Goal: Information Seeking & Learning: Learn about a topic

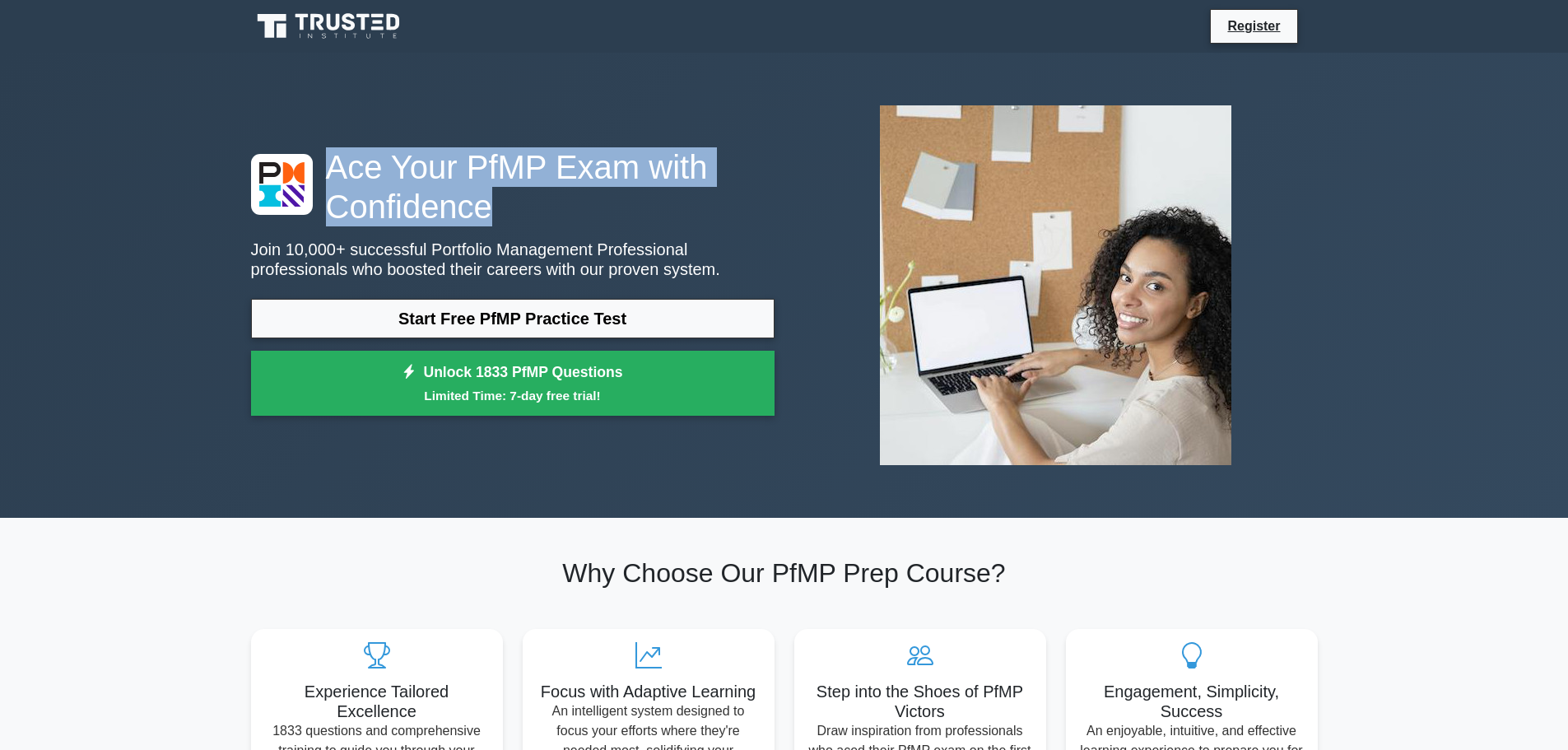
drag, startPoint x: 334, startPoint y: 168, endPoint x: 506, endPoint y: 200, distance: 175.0
click at [506, 200] on h1 "Ace Your PfMP Exam with Confidence" at bounding box center [513, 186] width 524 height 79
click at [542, 219] on h1 "Ace Your PfMP Exam with Confidence" at bounding box center [513, 186] width 524 height 79
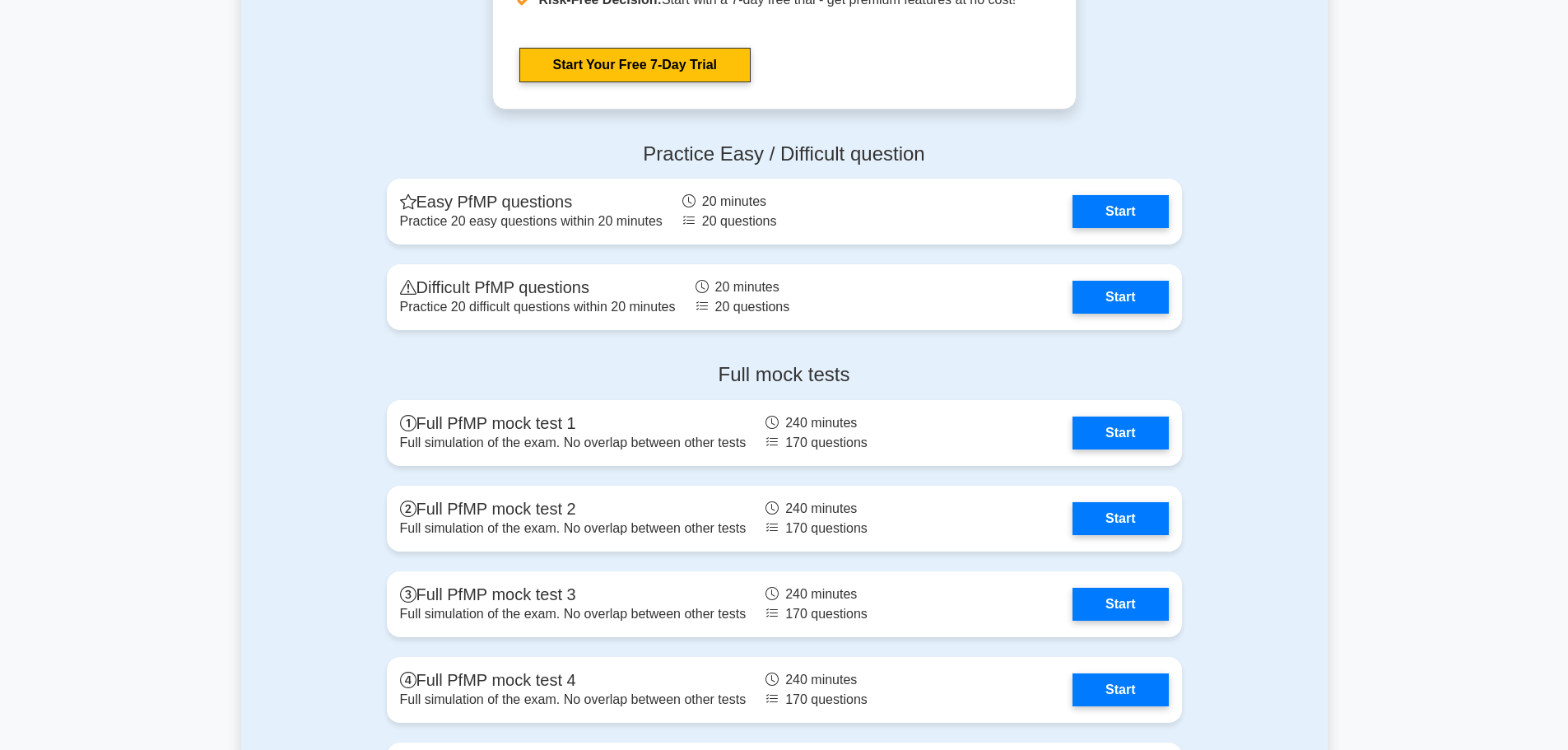
scroll to position [1646, 0]
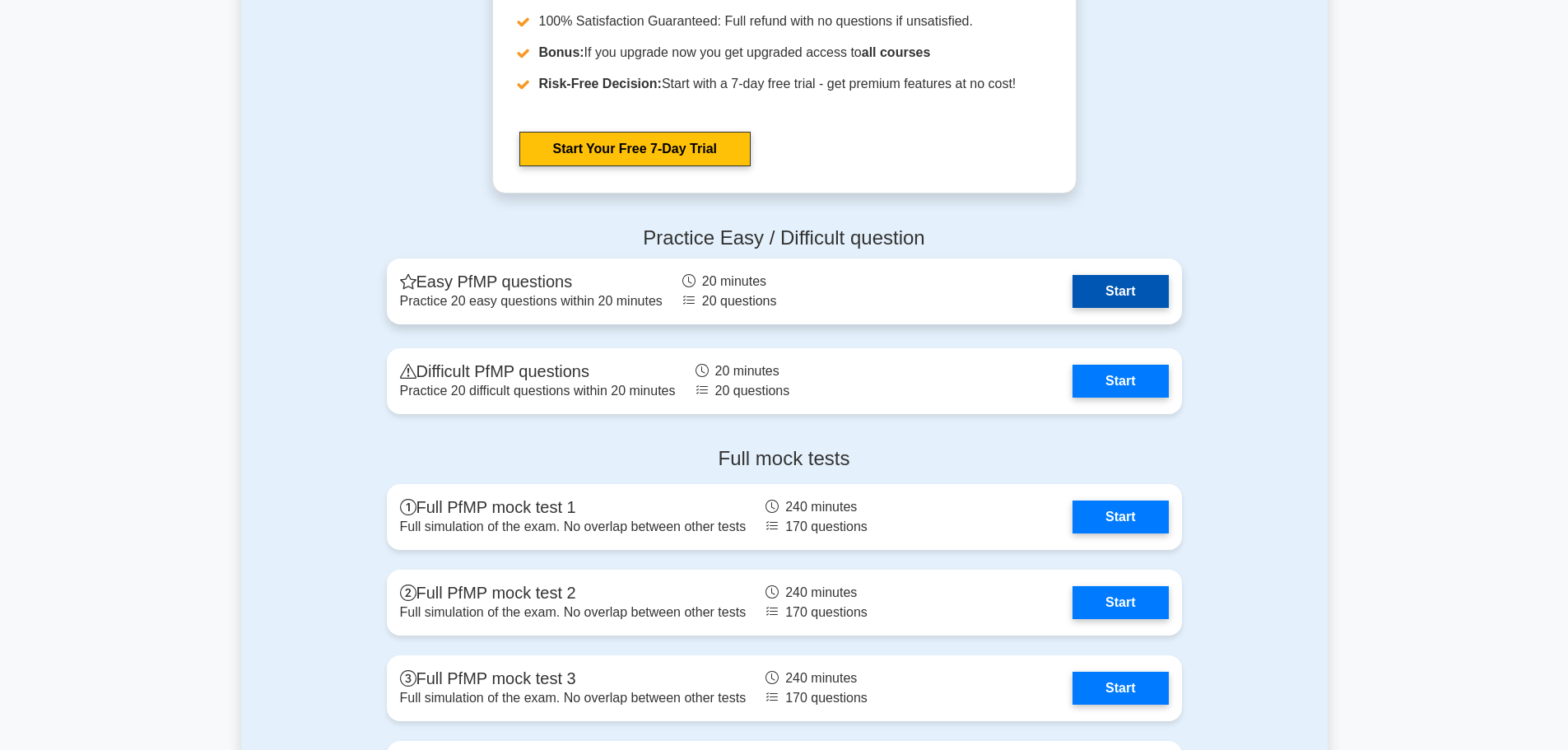
click at [1134, 290] on link "Start" at bounding box center [1120, 291] width 96 height 33
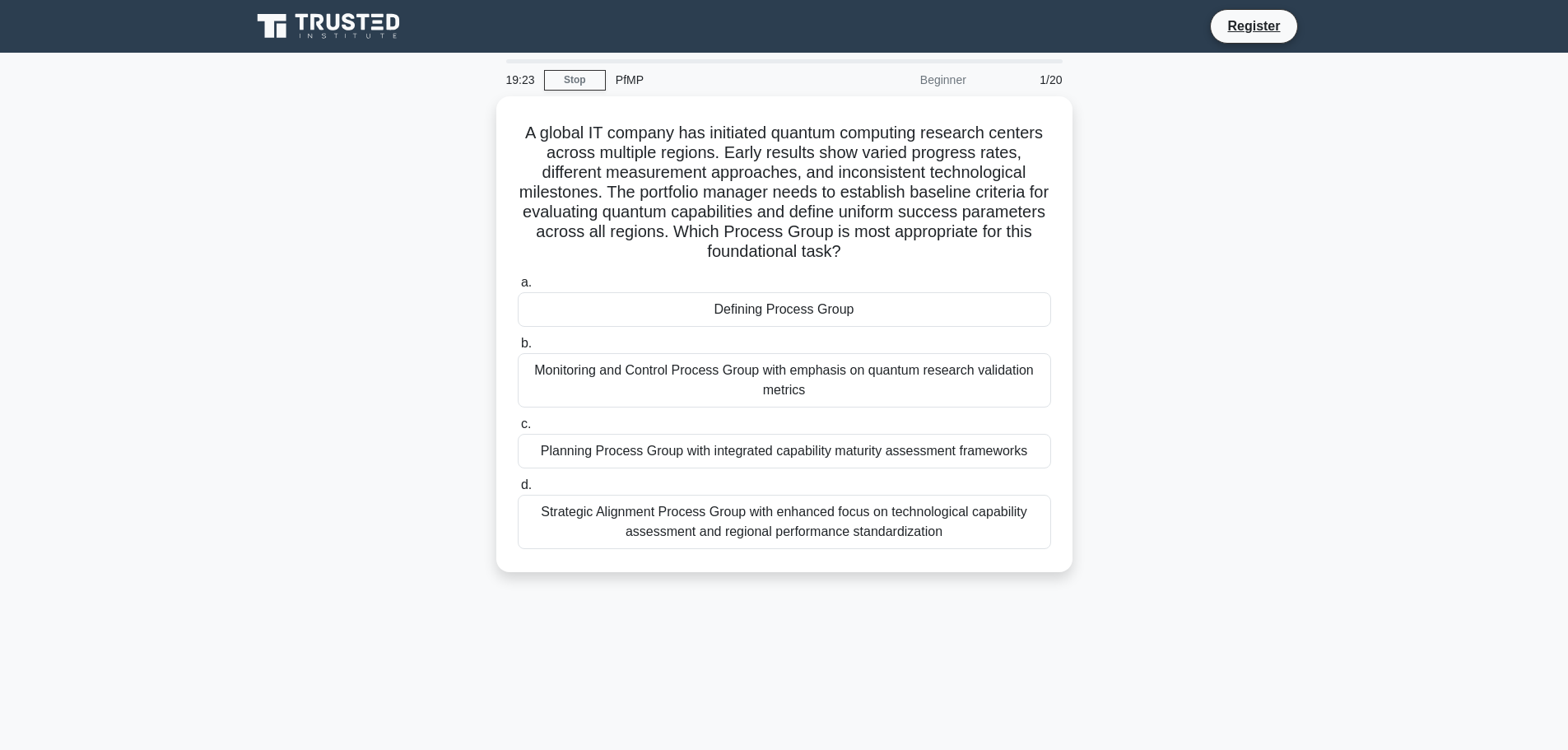
click at [339, 21] on icon at bounding box center [333, 22] width 14 height 16
